Goal: Communication & Community: Connect with others

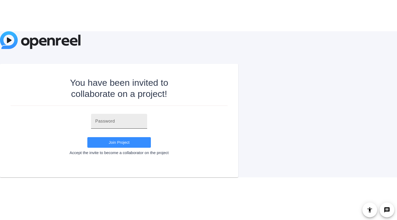
click at [114, 120] on div "Join Project Accept the invite to become a collaborator on the project" at bounding box center [119, 134] width 217 height 41
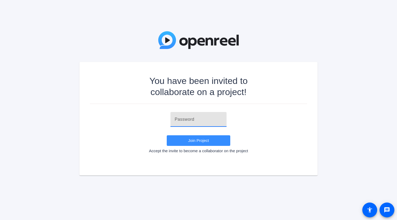
paste input "_]cg}x"
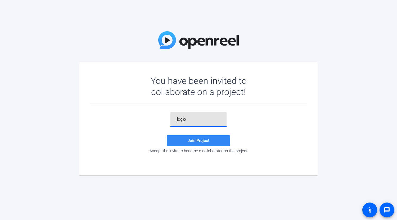
type input "_]cg}x"
click at [197, 141] on span "Join Project" at bounding box center [198, 140] width 22 height 5
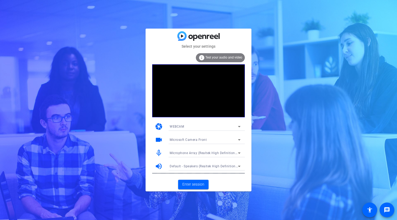
click at [238, 139] on icon at bounding box center [239, 139] width 3 height 1
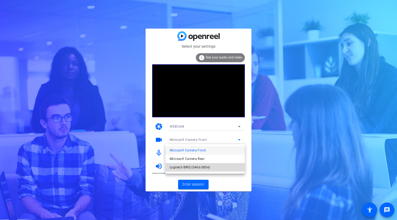
click at [199, 171] on mat-option "Logitech BRIO (046d:085e)" at bounding box center [204, 167] width 79 height 8
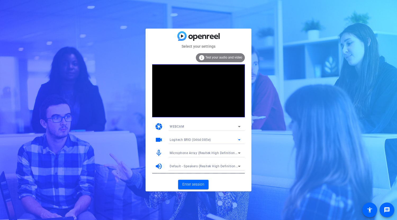
click at [212, 150] on div "Microphone Array (Realtek High Definition Audio(SST))" at bounding box center [204, 152] width 68 height 7
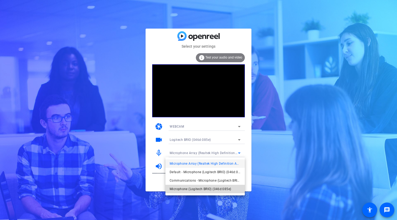
click at [210, 188] on span "Microphone (Logitech BRIO) (046d:085e)" at bounding box center [200, 189] width 61 height 6
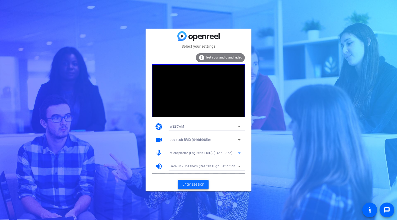
click at [198, 184] on span "Enter session" at bounding box center [193, 184] width 22 height 6
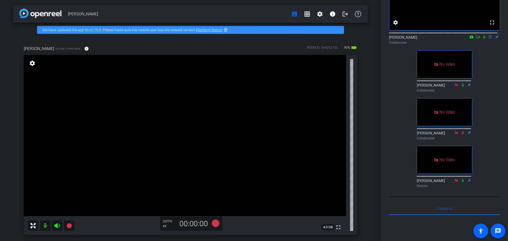
scroll to position [26, 0]
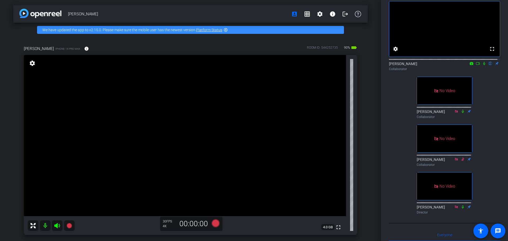
click at [394, 65] on icon at bounding box center [484, 64] width 4 height 4
click at [394, 65] on icon at bounding box center [477, 64] width 4 height 4
click at [394, 65] on icon at bounding box center [483, 63] width 3 height 3
click at [394, 65] on icon at bounding box center [484, 63] width 3 height 3
click at [394, 65] on icon at bounding box center [484, 64] width 4 height 4
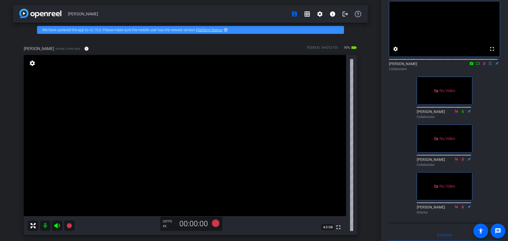
click at [394, 65] on icon at bounding box center [471, 64] width 4 height 4
click at [394, 67] on div at bounding box center [254, 120] width 508 height 241
click at [394, 66] on mat-icon at bounding box center [471, 63] width 6 height 5
click at [394, 68] on div at bounding box center [254, 120] width 508 height 241
click at [394, 65] on icon at bounding box center [471, 63] width 3 height 3
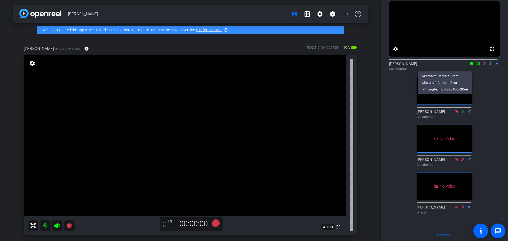
click at [394, 69] on div at bounding box center [254, 120] width 508 height 241
click at [394, 65] on icon at bounding box center [477, 64] width 4 height 4
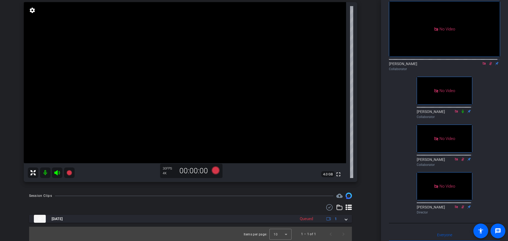
scroll to position [53, 0]
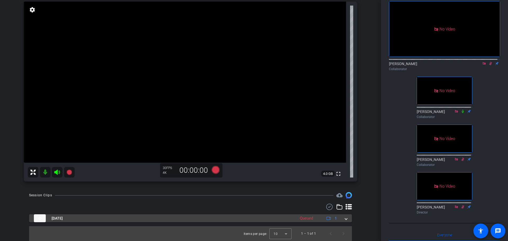
click at [344, 219] on mat-expansion-panel-header "[DATE] Queued 1" at bounding box center [190, 218] width 323 height 8
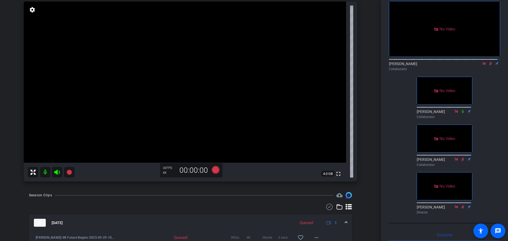
scroll to position [81, 0]
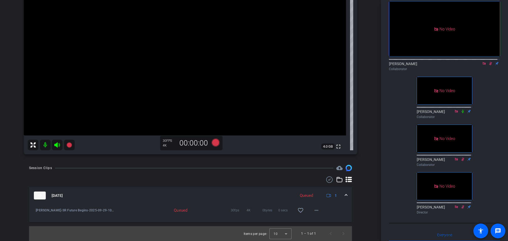
click at [394, 65] on icon at bounding box center [490, 64] width 4 height 4
click at [394, 65] on icon at bounding box center [490, 63] width 2 height 3
click at [394, 65] on icon at bounding box center [490, 64] width 4 height 4
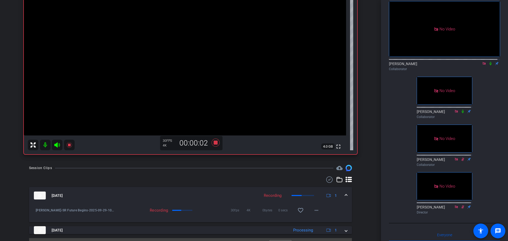
click at [394, 65] on icon at bounding box center [490, 64] width 4 height 4
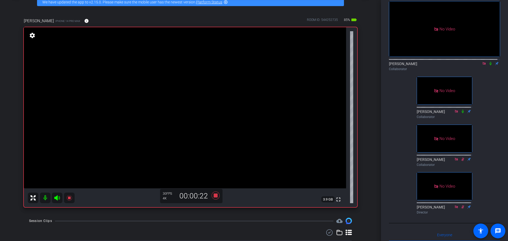
scroll to position [54, 0]
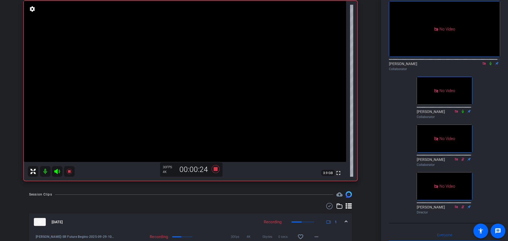
click at [394, 65] on icon at bounding box center [490, 64] width 4 height 4
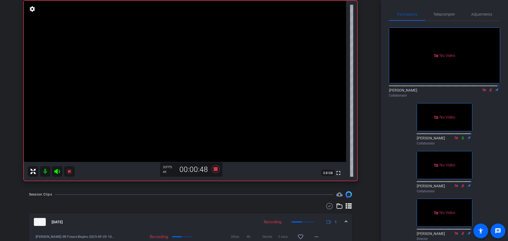
click at [394, 92] on icon at bounding box center [490, 89] width 3 height 3
click at [394, 92] on icon at bounding box center [490, 89] width 2 height 3
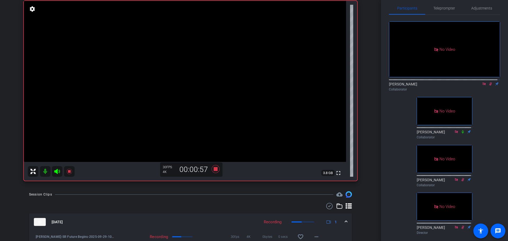
scroll to position [7, 0]
drag, startPoint x: 506, startPoint y: 116, endPoint x: 480, endPoint y: 128, distance: 28.0
click at [394, 128] on div "No Video [PERSON_NAME] Collaborator No Video [PERSON_NAME] Collaborator No Vide…" at bounding box center [444, 125] width 111 height 222
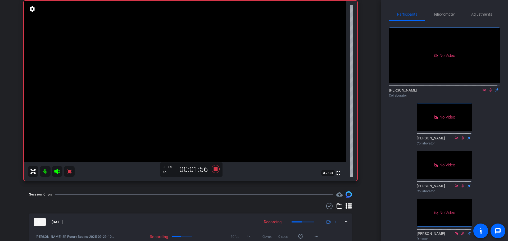
click at [394, 92] on icon at bounding box center [484, 90] width 4 height 4
click at [394, 92] on icon at bounding box center [484, 89] width 3 height 3
click at [394, 92] on icon at bounding box center [484, 90] width 4 height 4
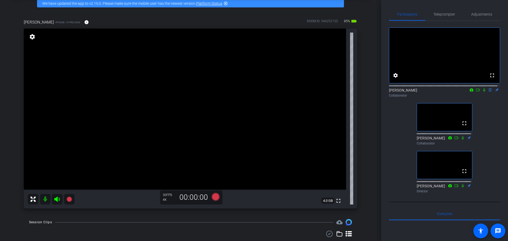
scroll to position [13, 0]
